Goal: Task Accomplishment & Management: Manage account settings

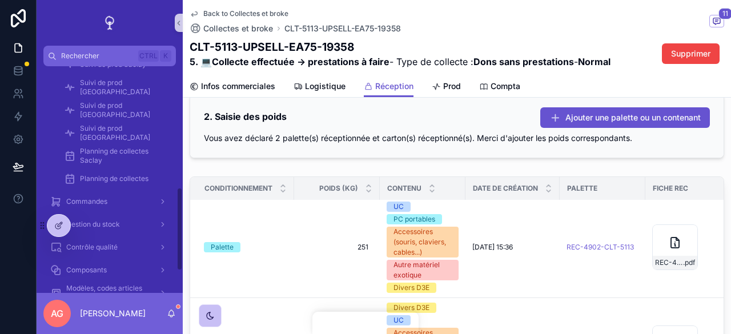
scroll to position [363, 0]
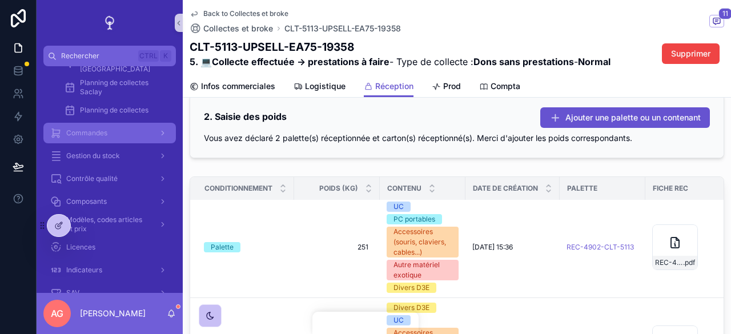
click at [129, 131] on div "Commandes" at bounding box center [109, 133] width 119 height 18
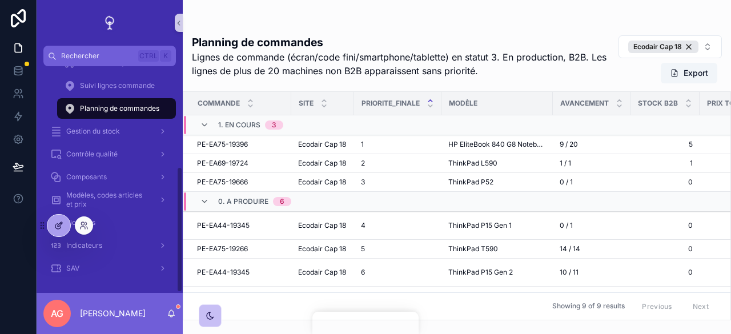
click at [55, 221] on icon at bounding box center [58, 225] width 9 height 9
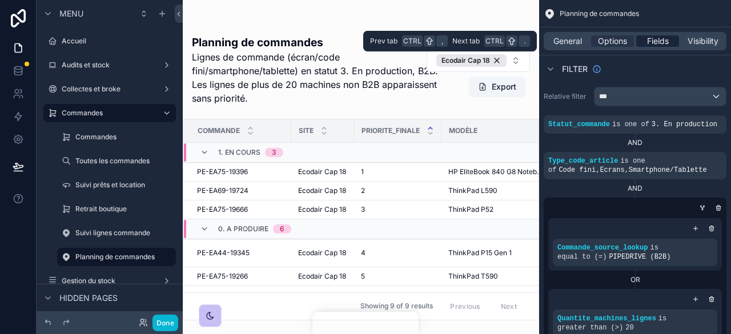
click at [659, 46] on span "Fields" at bounding box center [658, 40] width 22 height 11
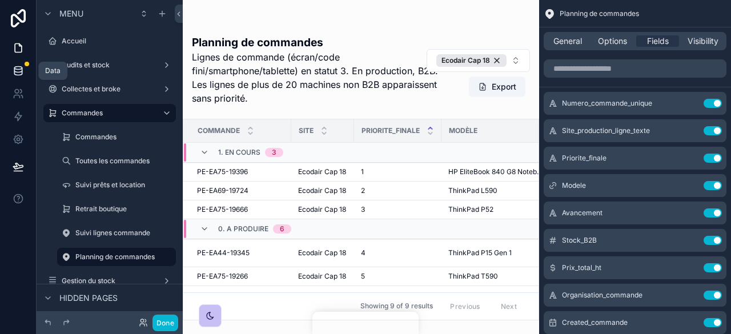
click at [26, 70] on link at bounding box center [18, 70] width 36 height 23
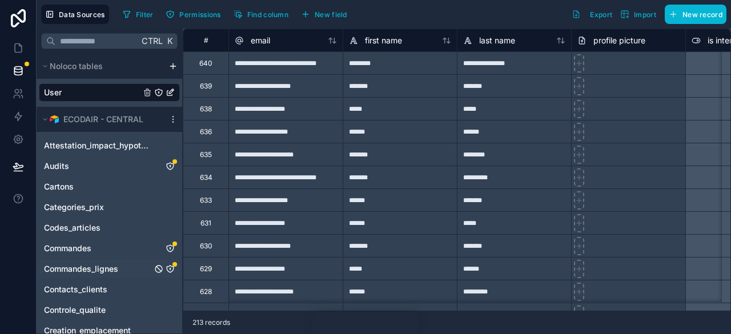
scroll to position [3, 0]
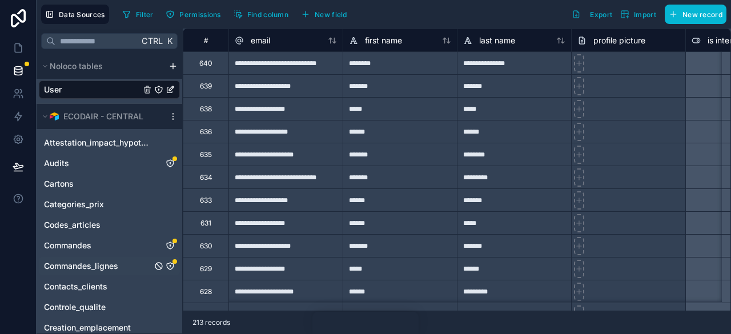
click at [173, 257] on div "Commandes_lignes" at bounding box center [109, 266] width 141 height 18
click at [173, 266] on icon "Commandes_lignes" at bounding box center [170, 266] width 7 height 7
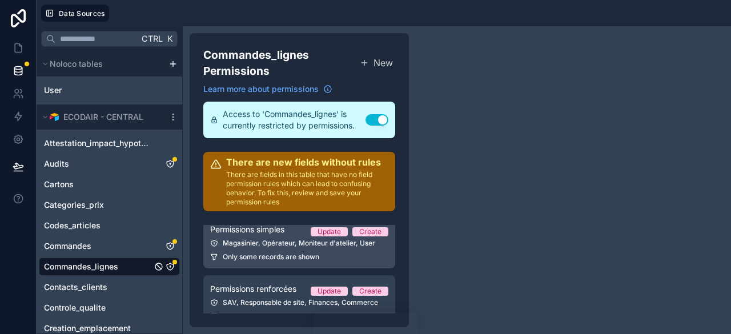
scroll to position [71, 0]
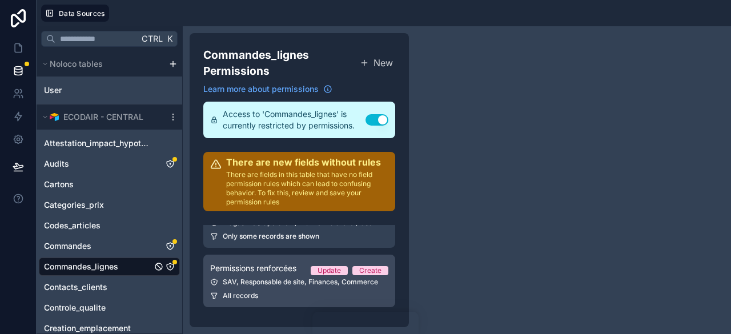
click at [308, 290] on link "Permissions renforcées Update Create SAV, Responsable de site, Finances, Commer…" at bounding box center [299, 281] width 192 height 53
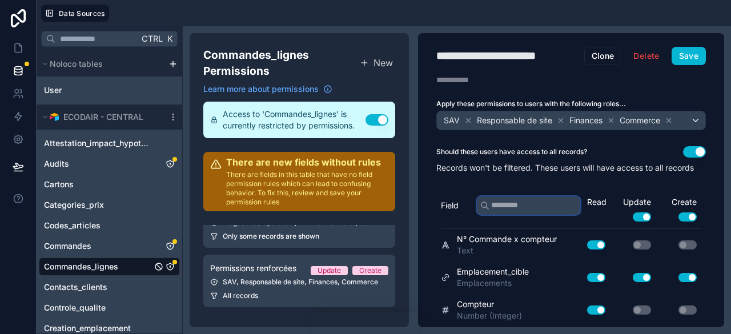
click at [539, 215] on input "text" at bounding box center [528, 206] width 103 height 18
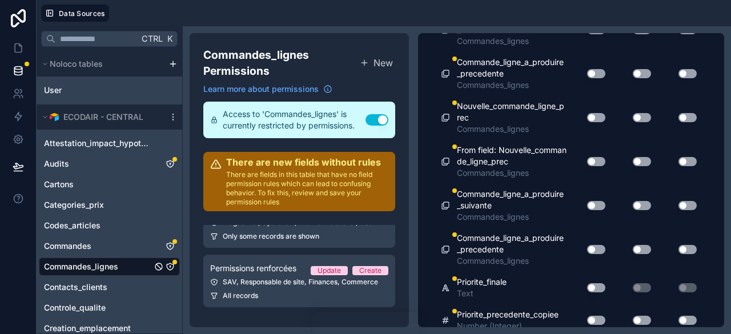
scroll to position [394, 0]
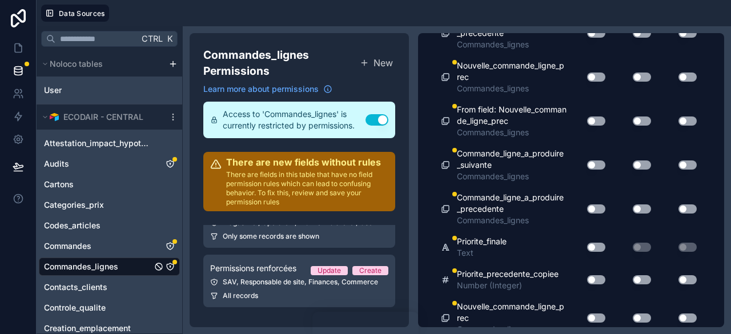
type input "******"
click at [590, 252] on button "Use setting" at bounding box center [596, 247] width 18 height 9
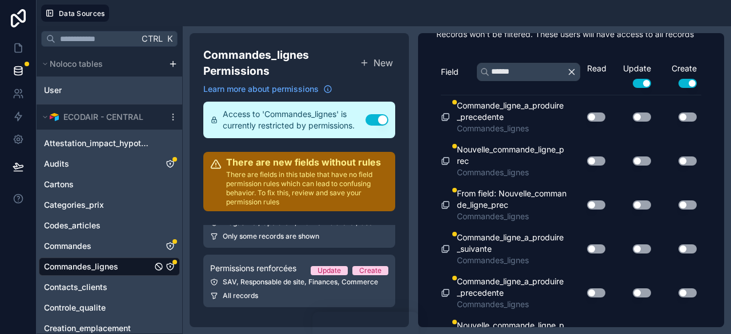
scroll to position [0, 0]
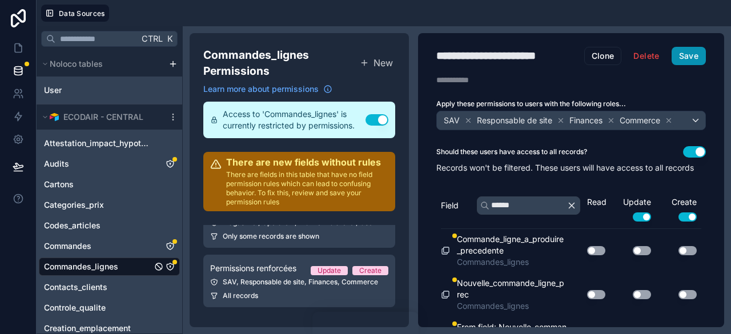
click at [695, 47] on button "Save" at bounding box center [689, 56] width 34 height 18
click at [678, 58] on button "Save" at bounding box center [689, 56] width 34 height 18
click at [19, 47] on icon at bounding box center [18, 47] width 11 height 11
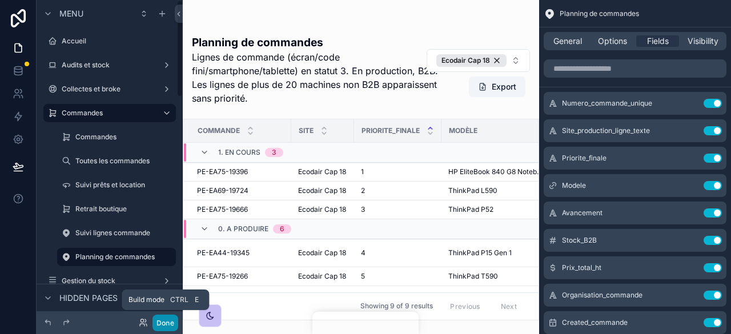
click at [156, 317] on button "Done" at bounding box center [166, 323] width 26 height 17
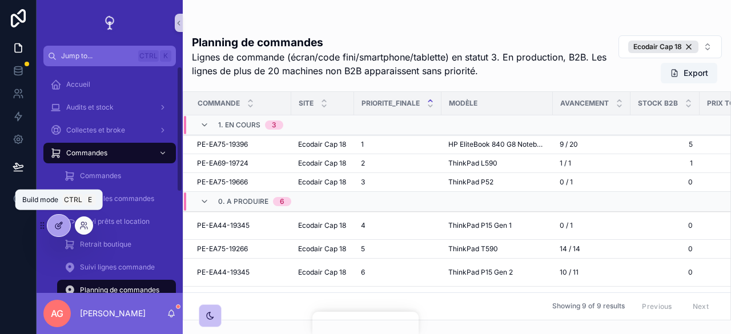
click at [54, 225] on icon at bounding box center [58, 225] width 9 height 9
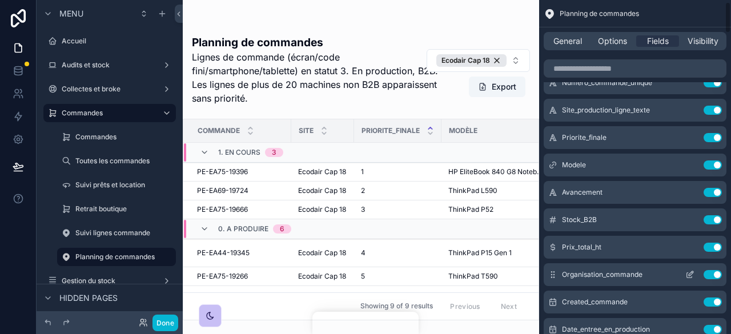
scroll to position [19, 0]
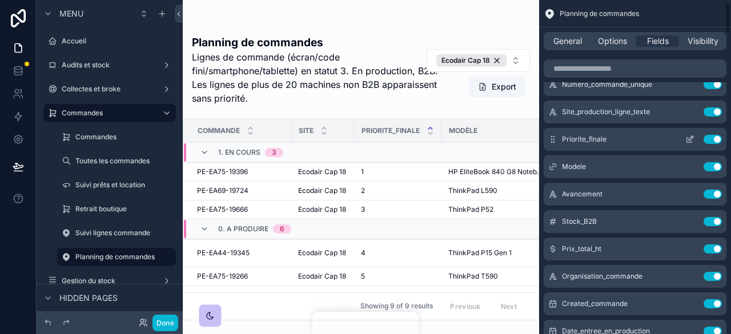
click at [687, 138] on icon "scrollable content" at bounding box center [689, 140] width 5 height 5
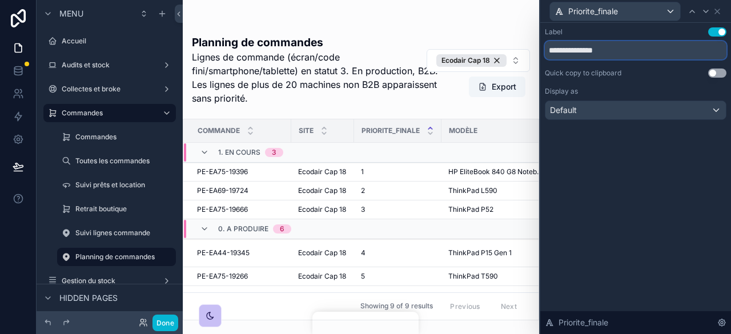
drag, startPoint x: 600, startPoint y: 46, endPoint x: 539, endPoint y: 48, distance: 60.6
click at [539, 48] on div "**********" at bounding box center [635, 167] width 192 height 334
type input "****"
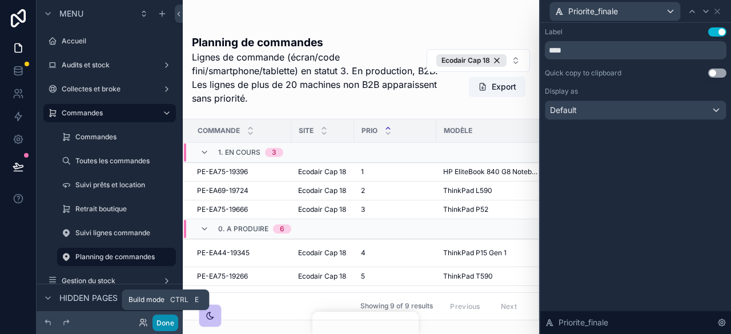
click at [162, 324] on button "Done" at bounding box center [166, 323] width 26 height 17
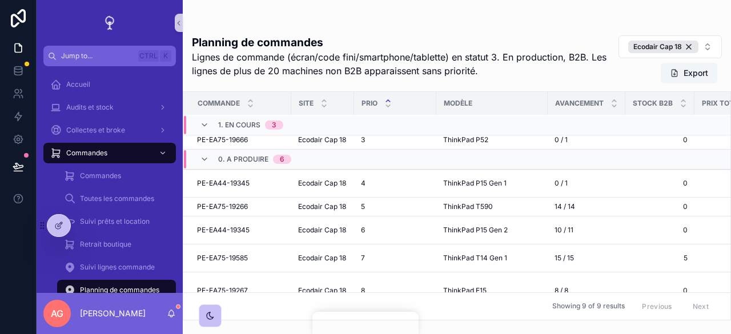
scroll to position [0, 0]
